Goal: Task Accomplishment & Management: Manage account settings

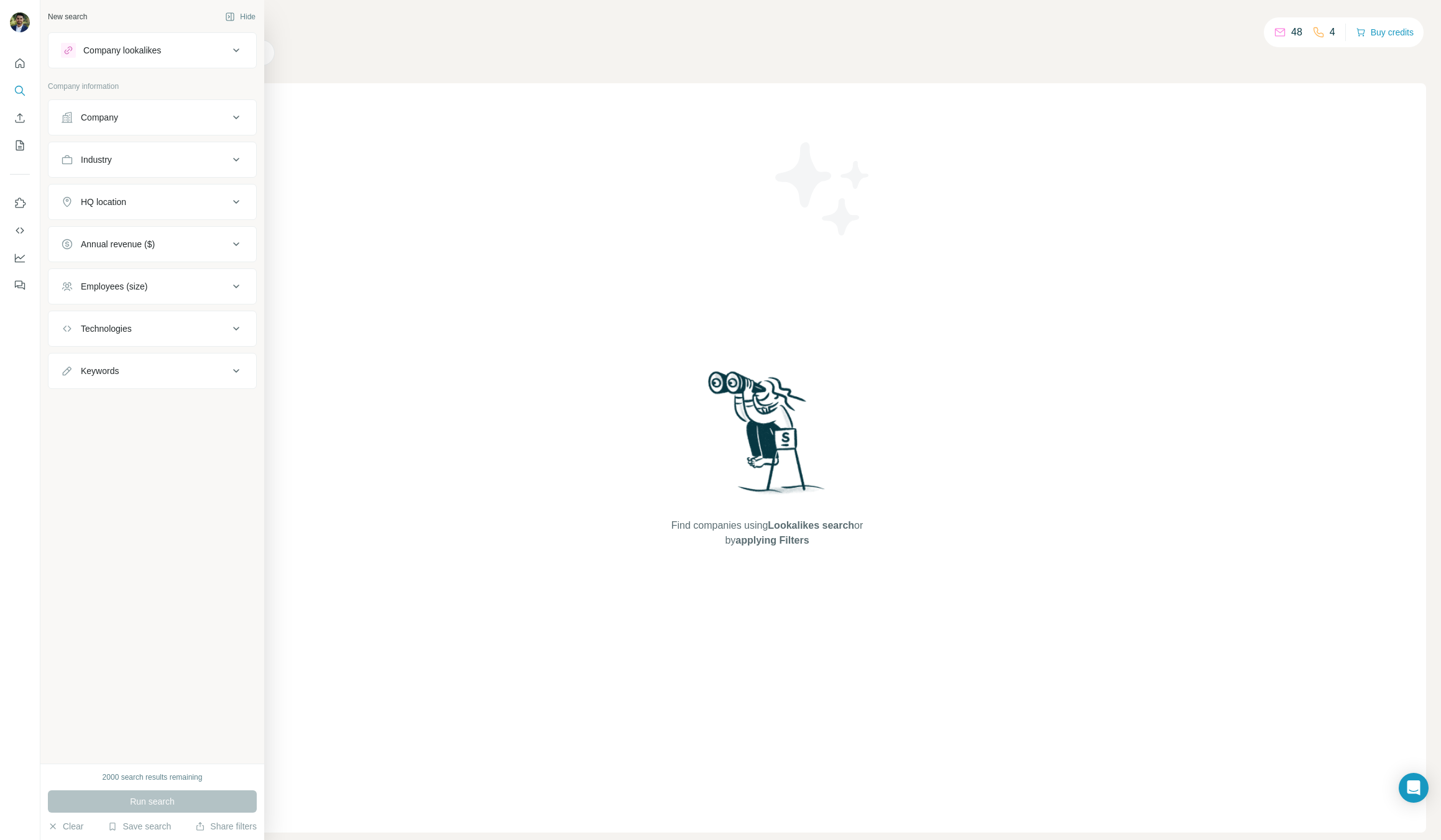
click at [157, 122] on div "Company" at bounding box center [144, 117] width 168 height 12
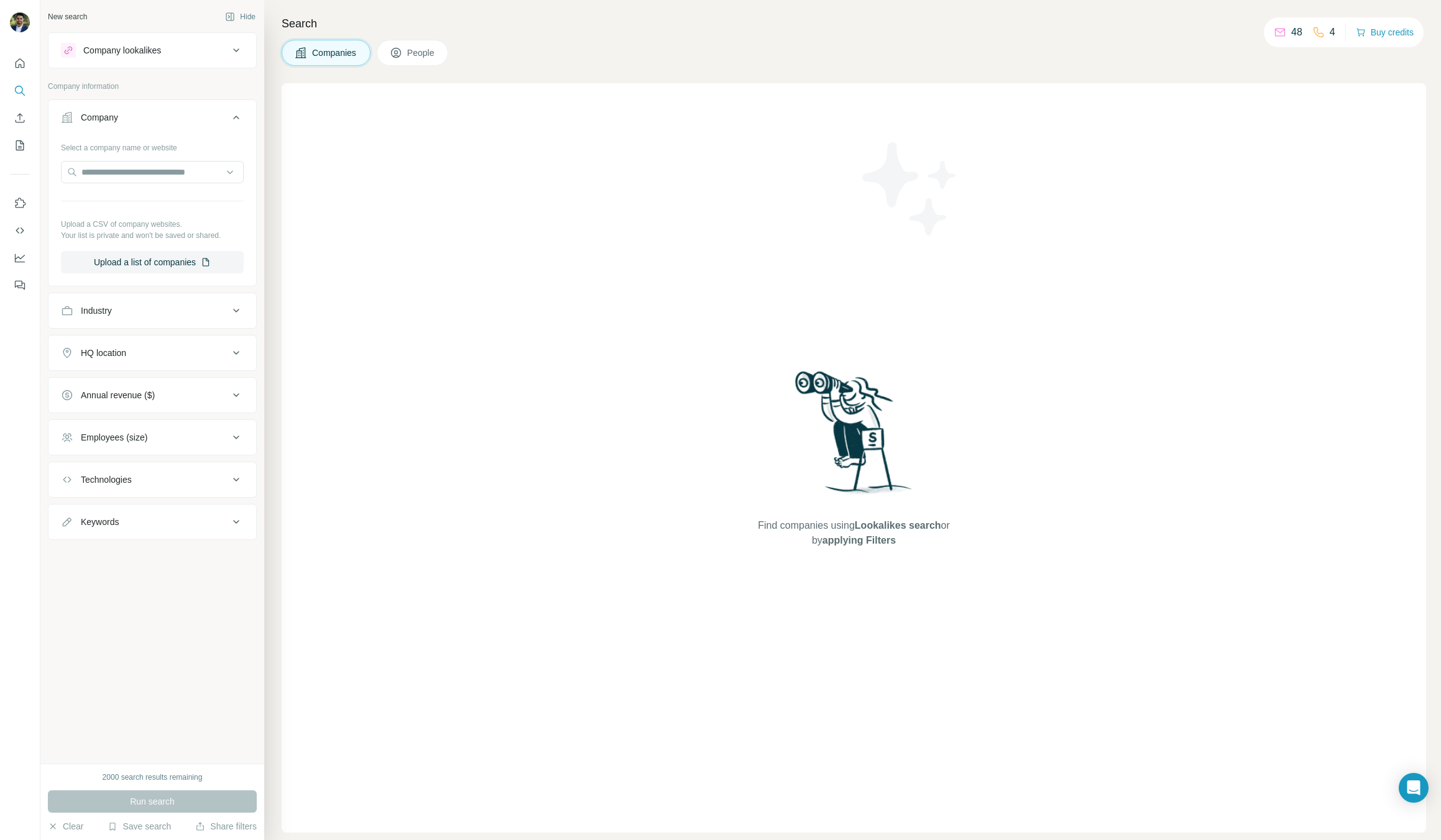
click at [157, 122] on div "Company" at bounding box center [144, 117] width 168 height 12
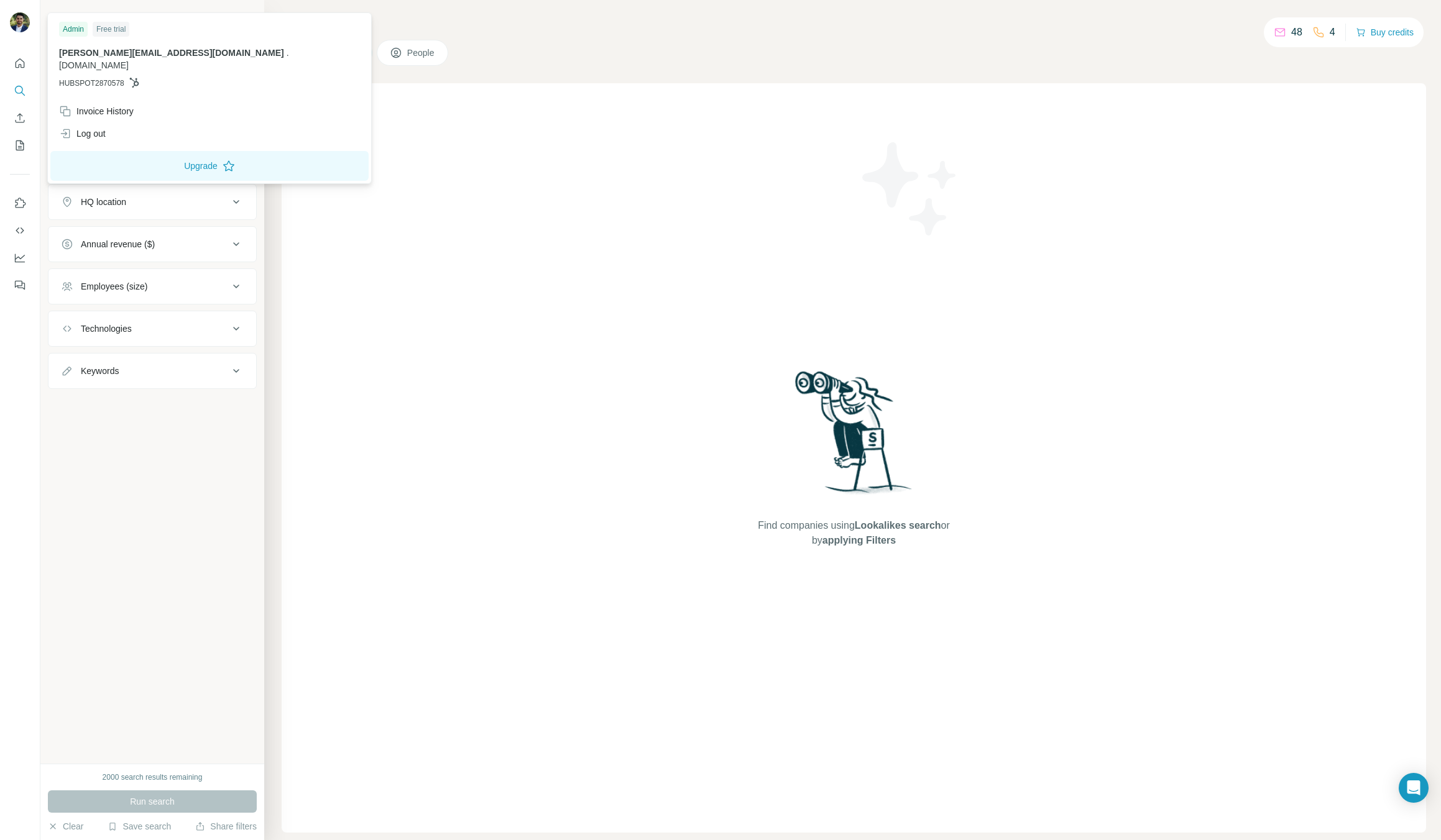
click at [17, 25] on img at bounding box center [19, 22] width 20 height 20
click at [65, 21] on div "Admin Free trial [PERSON_NAME][EMAIL_ADDRESS][DOMAIN_NAME] . [DOMAIN_NAME] HUBS…" at bounding box center [209, 58] width 318 height 84
click at [17, 281] on icon "Feedback" at bounding box center [19, 284] width 8 height 7
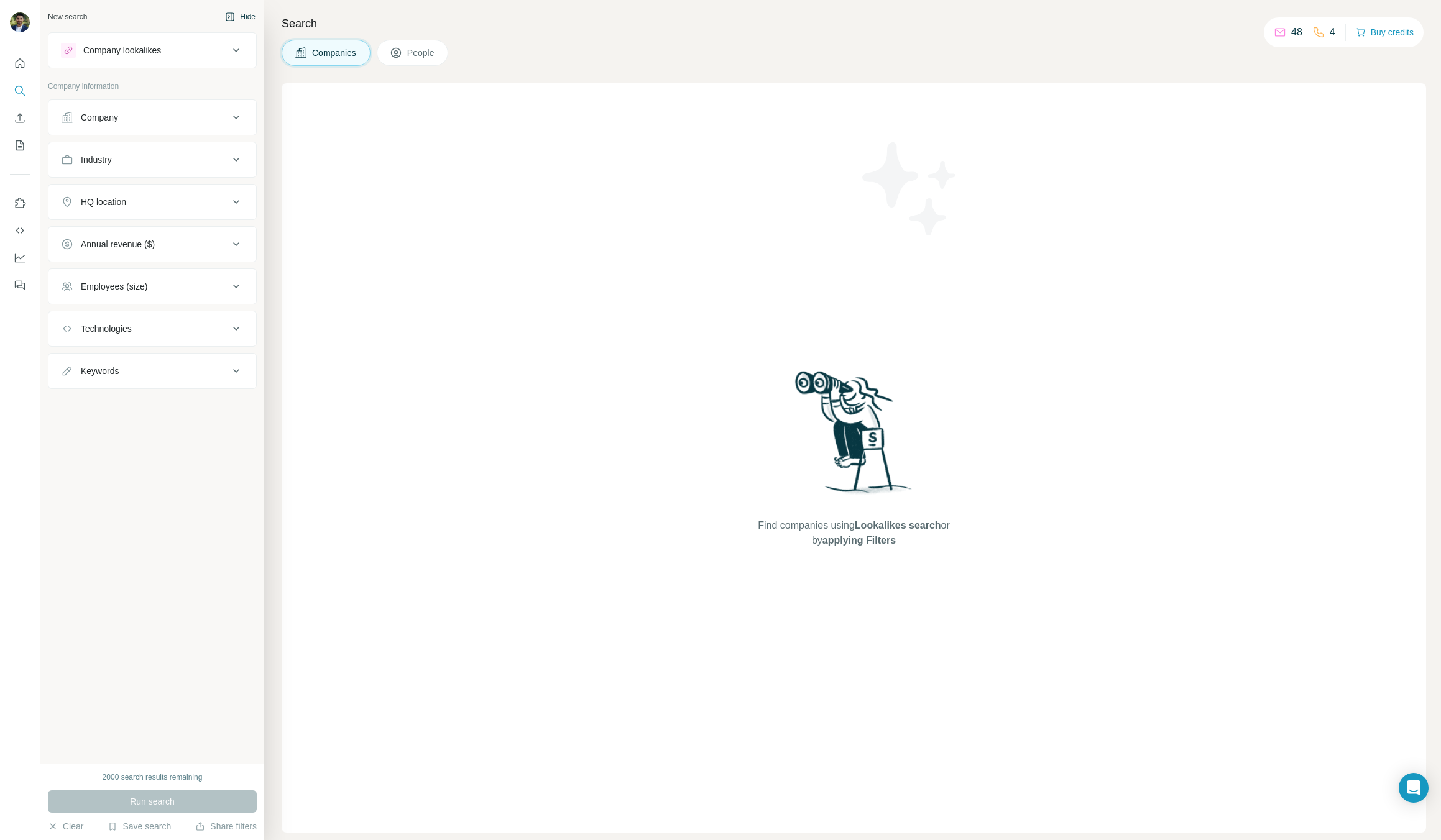
click at [230, 21] on button "Hide" at bounding box center [240, 17] width 48 height 19
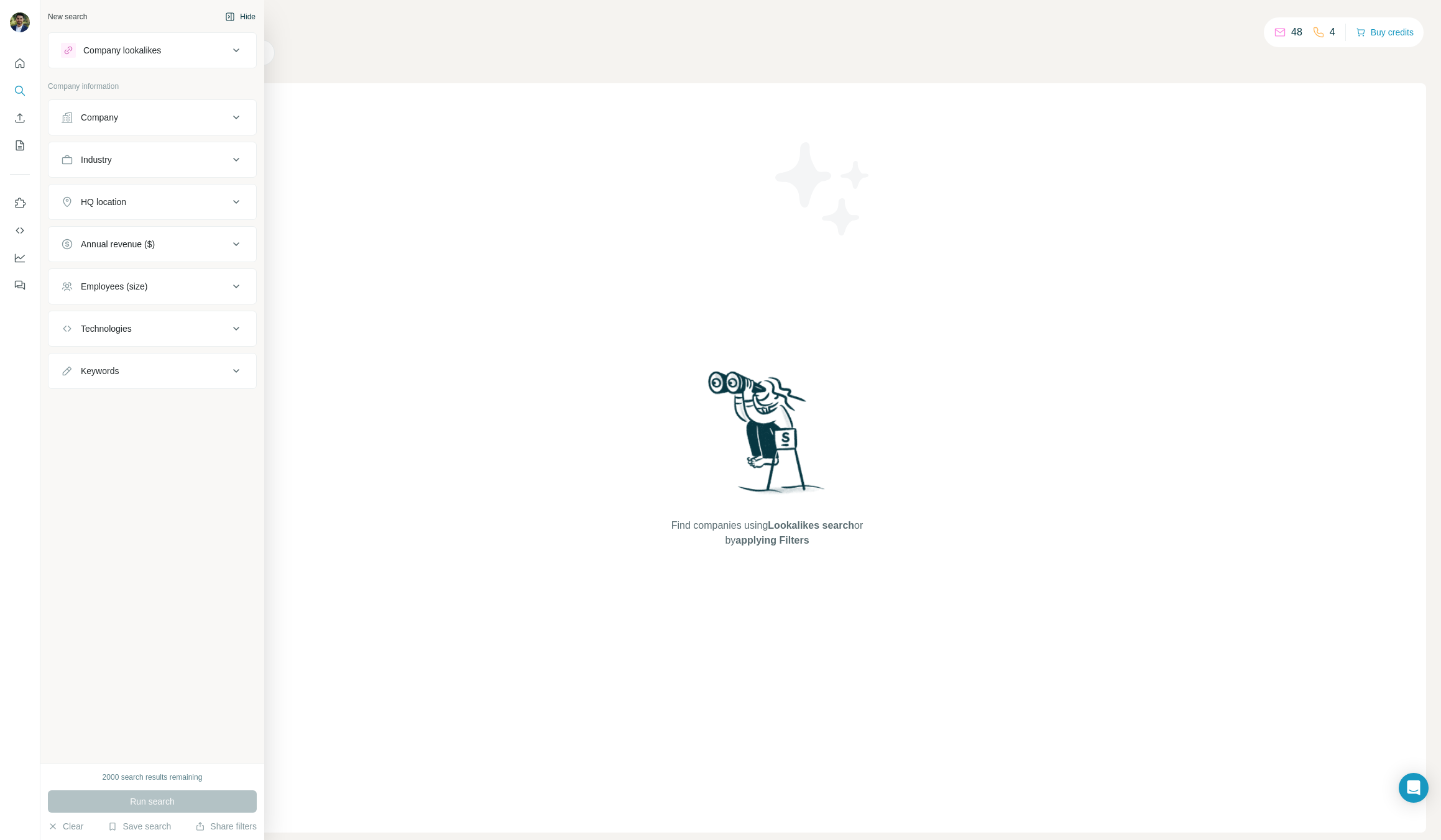
click at [79, 16] on div "New search" at bounding box center [67, 16] width 39 height 11
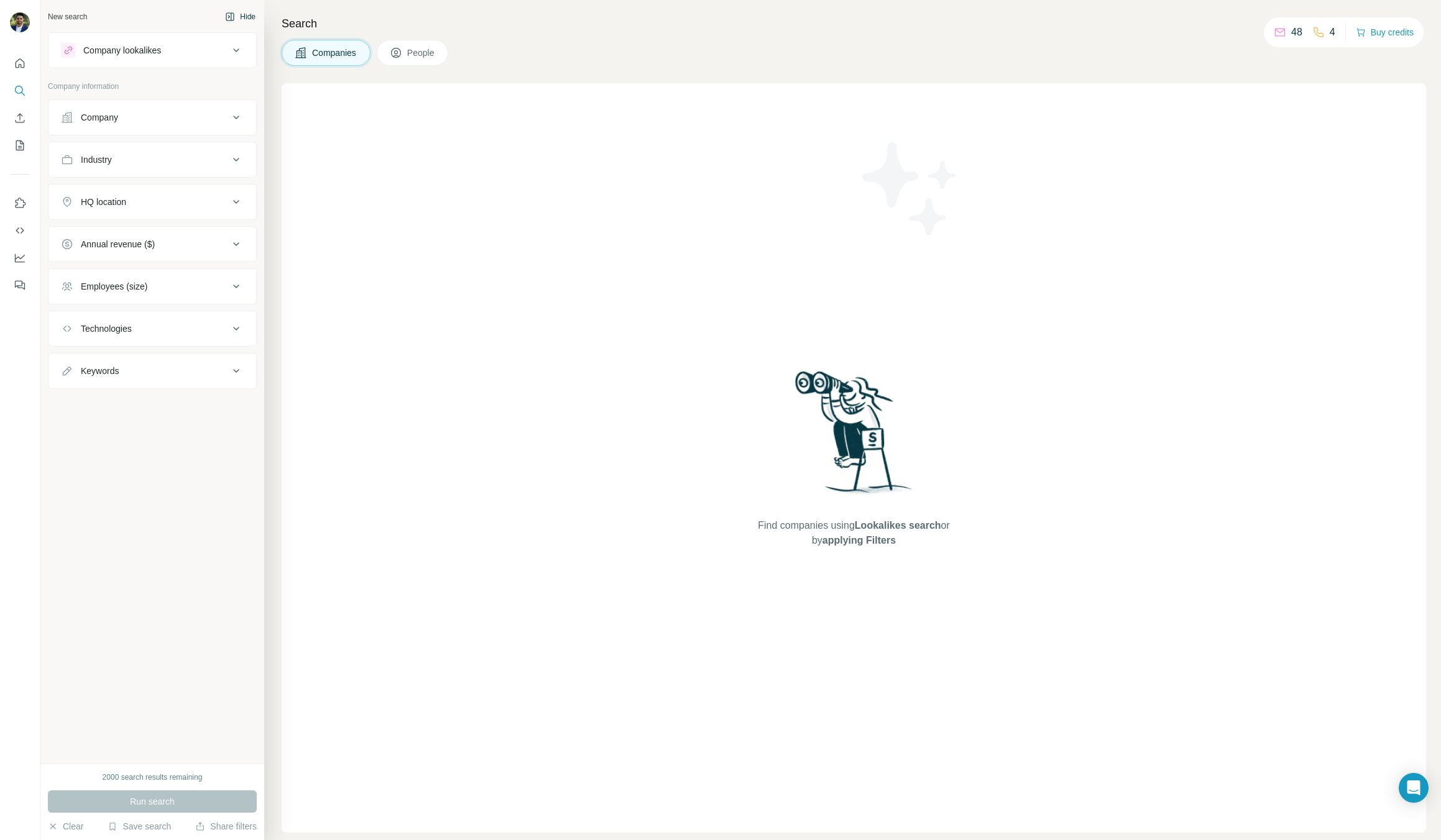
click at [27, 14] on div at bounding box center [19, 23] width 20 height 23
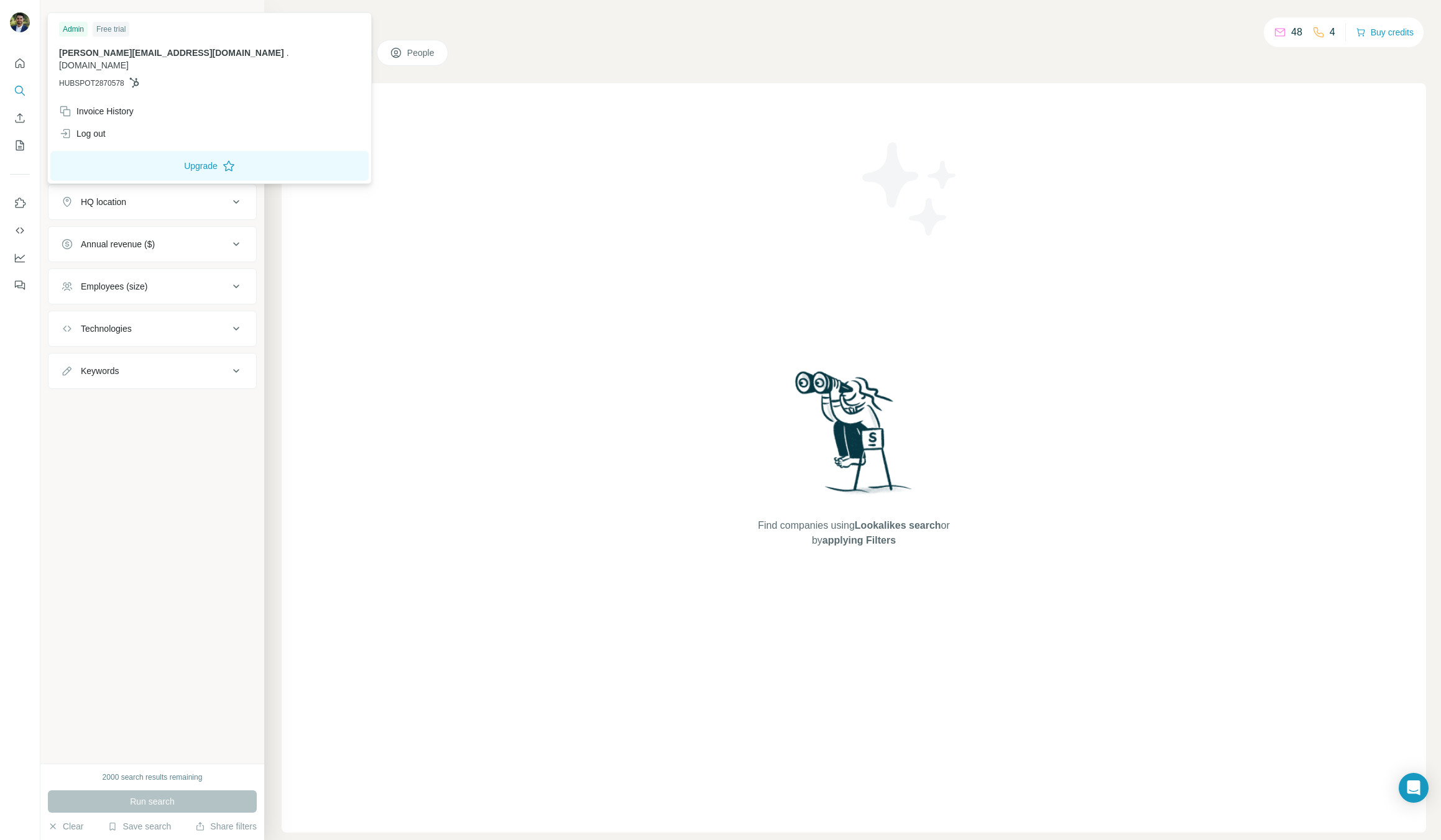
click at [61, 26] on div "Admin" at bounding box center [73, 29] width 29 height 15
click at [109, 107] on div "Invoice History" at bounding box center [209, 111] width 316 height 23
click at [113, 106] on div "Invoice History" at bounding box center [209, 111] width 316 height 23
click at [211, 801] on span "Close" at bounding box center [204, 802] width 23 height 12
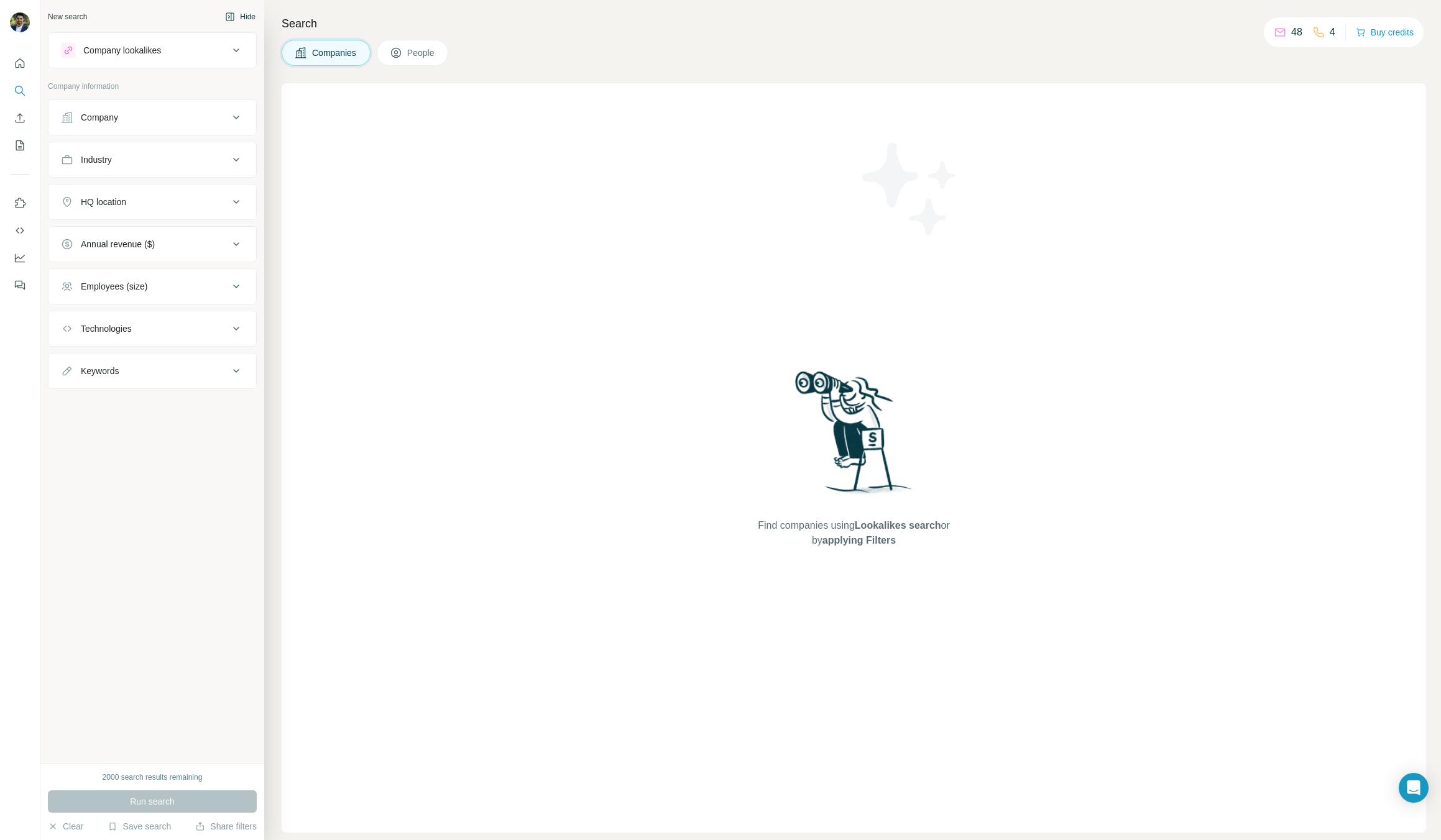
drag, startPoint x: 368, startPoint y: 153, endPoint x: 492, endPoint y: 61, distance: 154.4
click at [368, 153] on div "Find companies using Lookalikes search or by applying Filters" at bounding box center [854, 458] width 1144 height 749
